Goal: Transaction & Acquisition: Purchase product/service

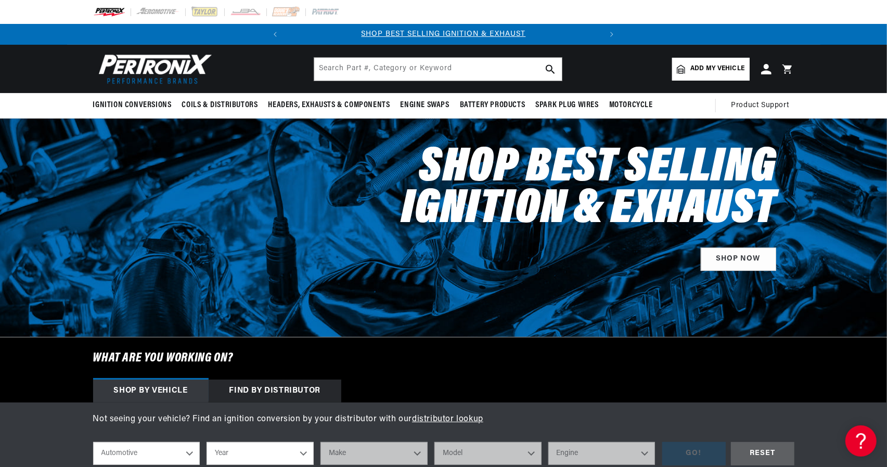
click at [700, 70] on span "Add my vehicle" at bounding box center [718, 69] width 54 height 10
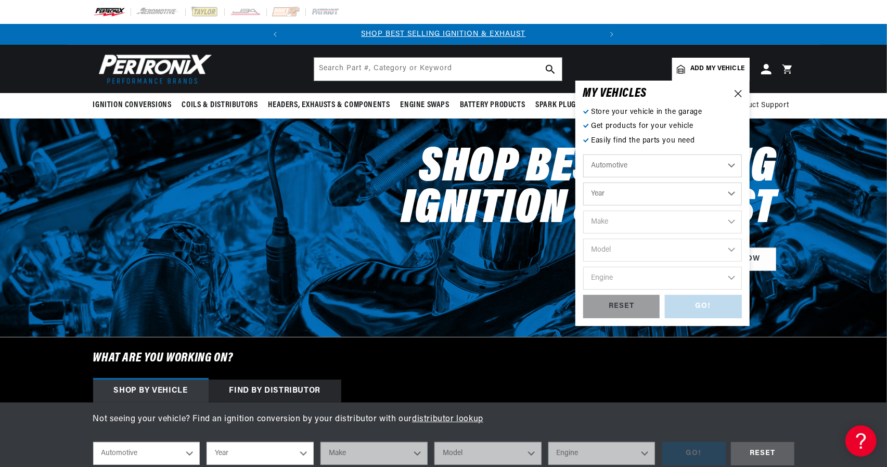
click at [631, 172] on select "Automotive Agricultural Industrial Marine Motorcycle" at bounding box center [663, 166] width 159 height 23
click at [584, 155] on select "Automotive Agricultural Industrial Marine Motorcycle" at bounding box center [663, 166] width 159 height 23
click at [627, 193] on select "Year 2026 2025 2024 2023 2022 2021 2020 2019 2018 2017 2016 2015 2014 2013 2012…" at bounding box center [663, 194] width 159 height 23
select select "1973"
click at [584, 183] on select "Year 2026 2025 2024 2023 2022 2021 2020 2019 2018 2017 2016 2015 2014 2013 2012…" at bounding box center [663, 194] width 159 height 23
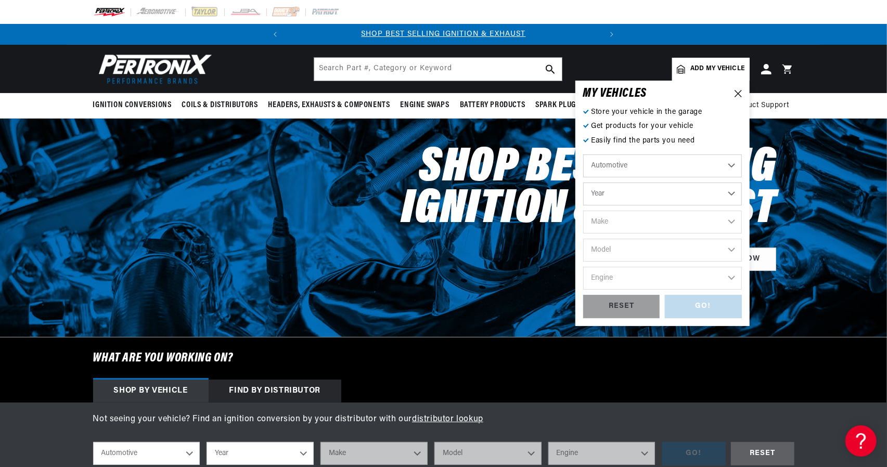
select select "1973"
click at [678, 227] on select "Make Alfa Romeo American Motors Aston Martin Audi Austin Avanti Bentley BMW Bui…" at bounding box center [663, 222] width 159 height 23
select select "MG"
click at [584, 211] on select "Make Alfa Romeo American Motors Aston Martin Audi Austin Avanti Bentley BMW Bui…" at bounding box center [663, 222] width 159 height 23
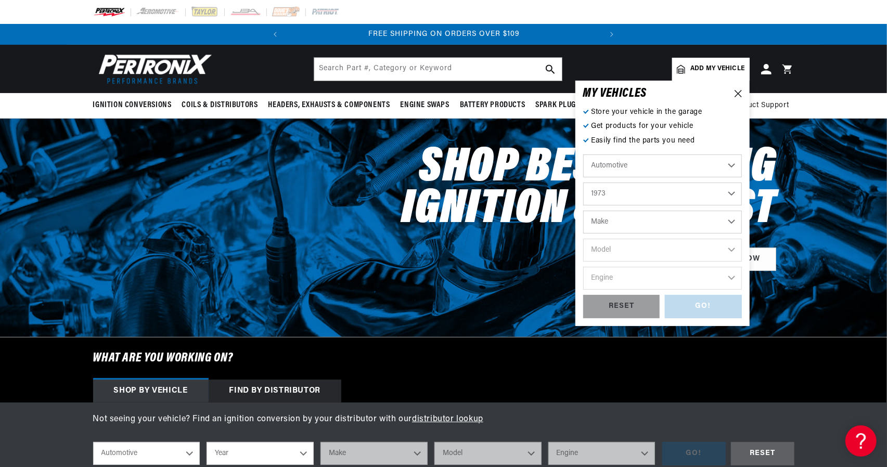
select select "MG"
click at [606, 255] on select "Model MGB Midget" at bounding box center [663, 250] width 159 height 23
select select "Midget"
click at [584, 239] on select "Model MGB Midget" at bounding box center [663, 250] width 159 height 23
select select "Midget"
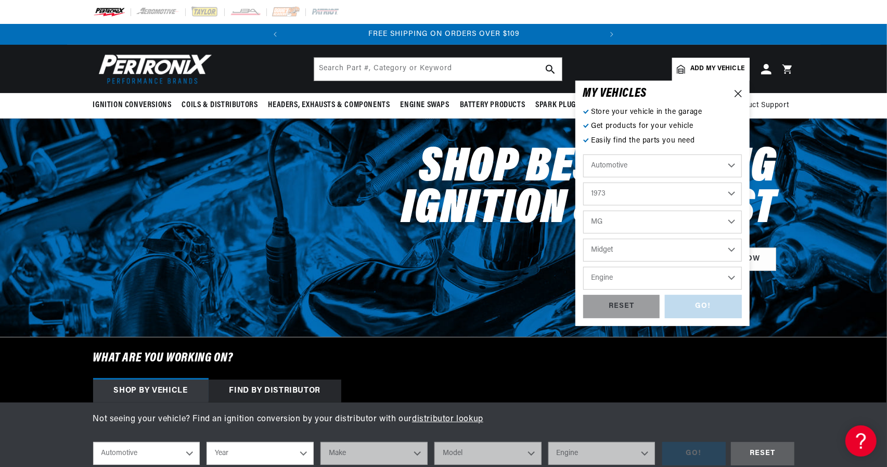
click at [630, 271] on select "Engine 1.1L 1.3L" at bounding box center [663, 278] width 159 height 23
select select "1.3L"
click at [584, 267] on select "Engine 1.1L 1.3L" at bounding box center [663, 278] width 159 height 23
select select "1.3L"
click at [691, 314] on div "GO!" at bounding box center [703, 306] width 77 height 23
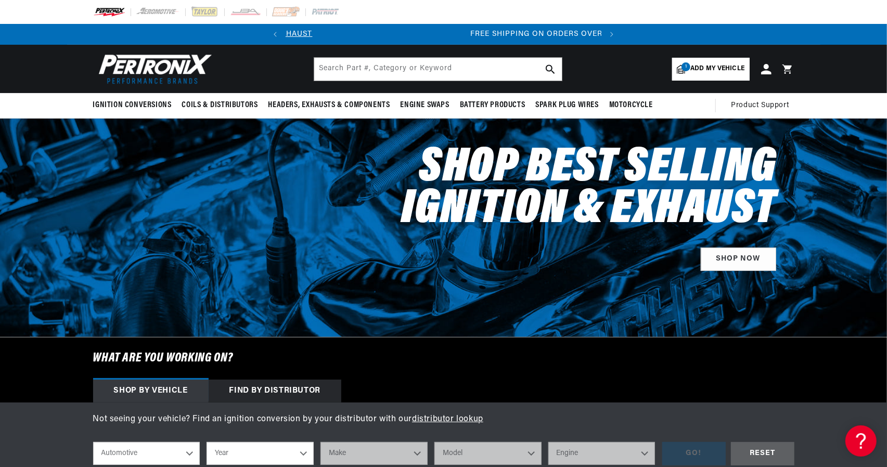
select select "1973"
select select "MG"
select select "Midget"
select select "1.3L"
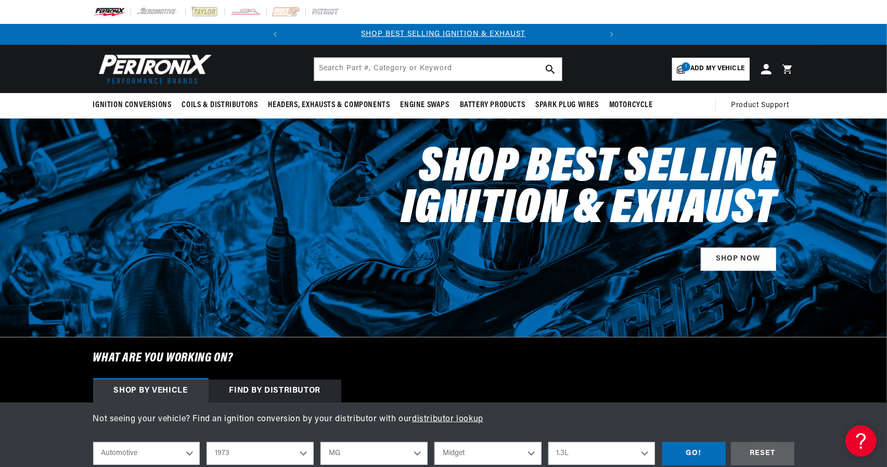
scroll to position [0, 0]
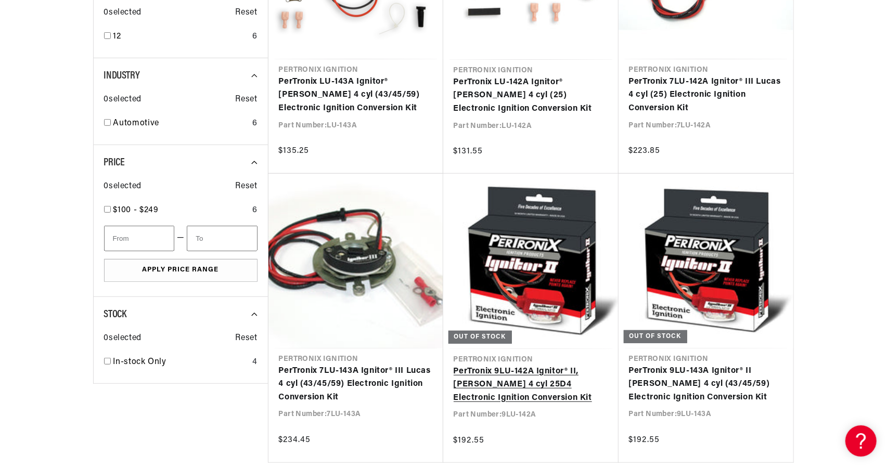
click at [512, 383] on link "PerTronix 9LU-142A Ignitor® II, [PERSON_NAME] 4 cyl 25D4 Electronic Ignition Co…" at bounding box center [531, 385] width 155 height 40
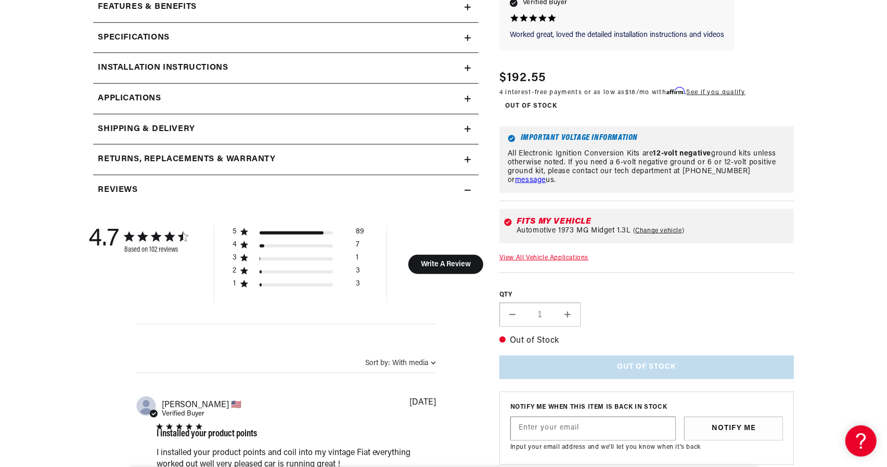
scroll to position [521, 0]
click at [462, 5] on div "Features & Benefits" at bounding box center [279, 6] width 372 height 14
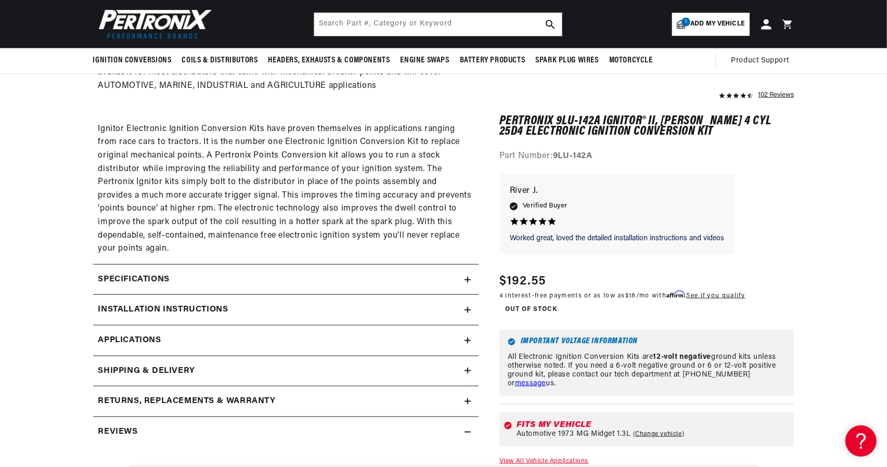
scroll to position [666, 0]
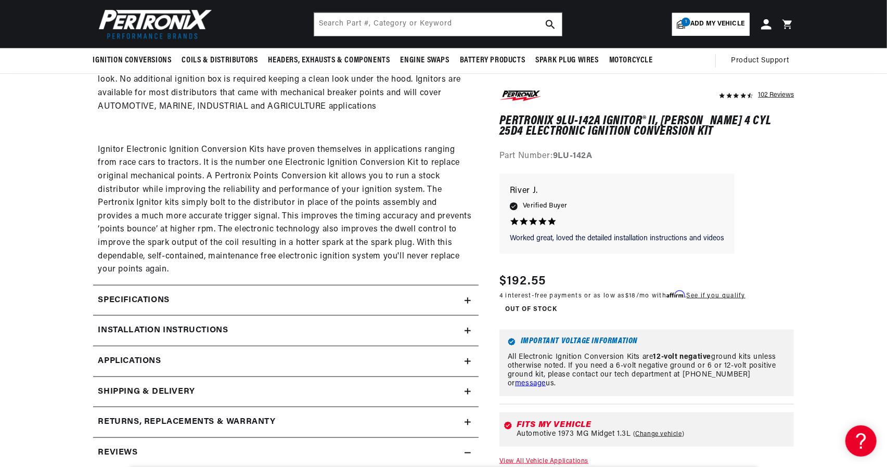
click at [280, 308] on summary "Specifications" at bounding box center [286, 301] width 386 height 30
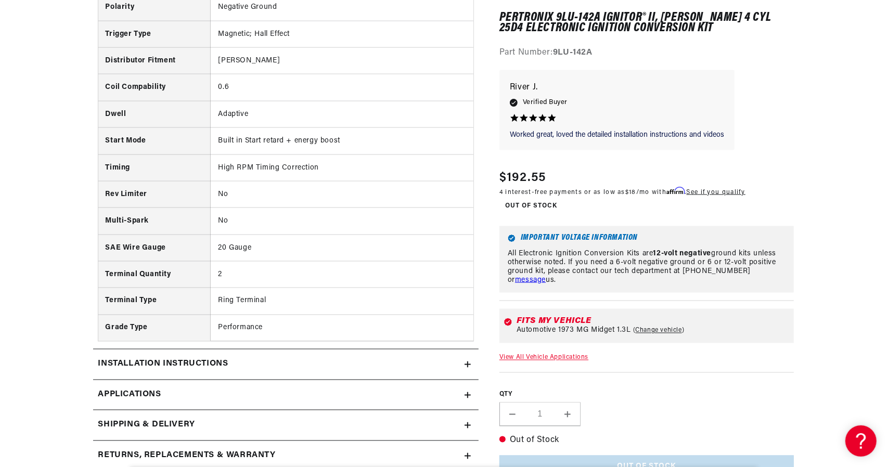
scroll to position [0, 315]
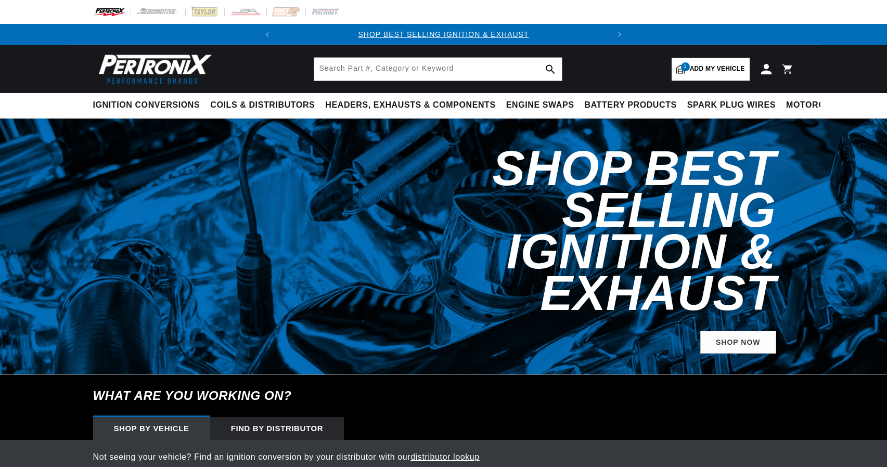
select select "1973"
select select "MG"
select select "Midget"
select select "1.3L"
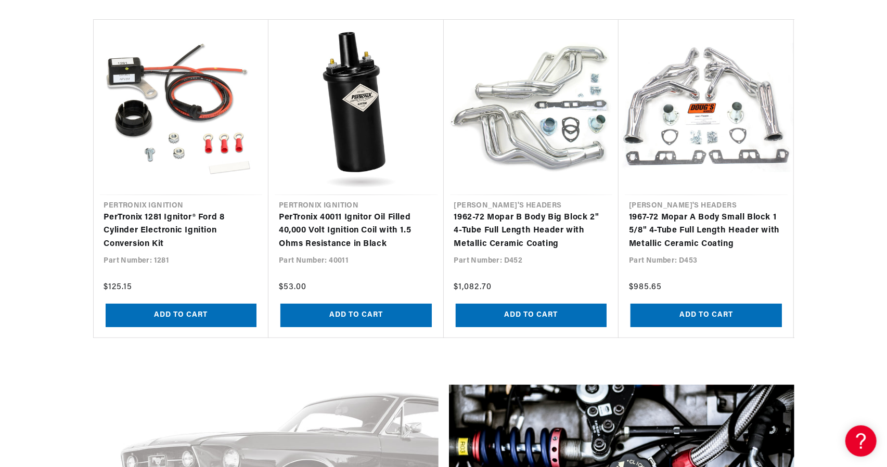
scroll to position [979, 0]
